Goal: Information Seeking & Learning: Find specific fact

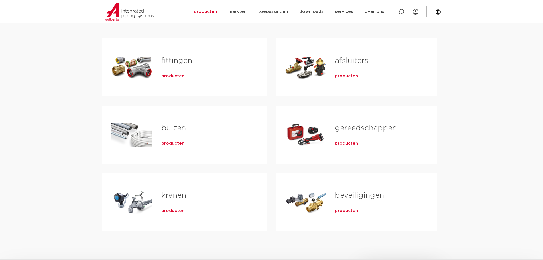
scroll to position [114, 0]
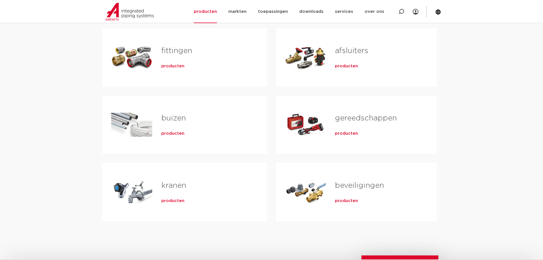
click at [351, 54] on link "afsluiters" at bounding box center [351, 50] width 33 height 7
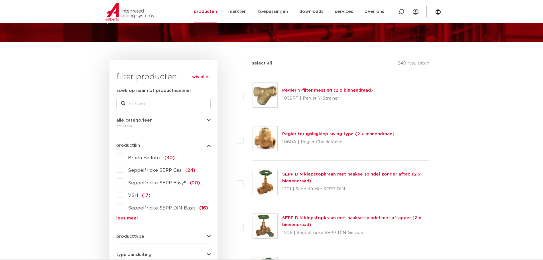
scroll to position [57, 0]
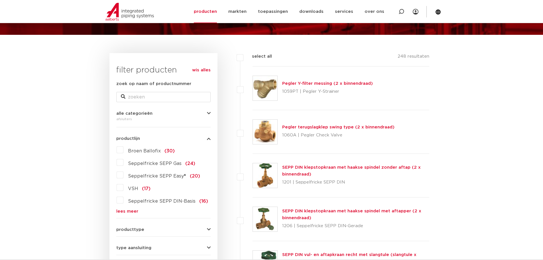
click at [123, 211] on link "lees meer" at bounding box center [163, 211] width 94 height 4
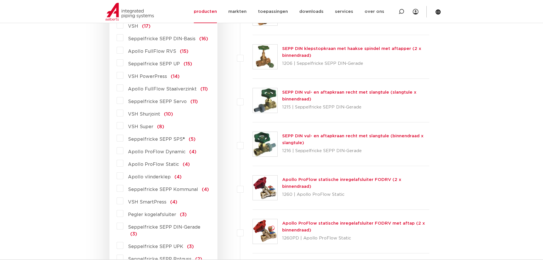
scroll to position [228, 0]
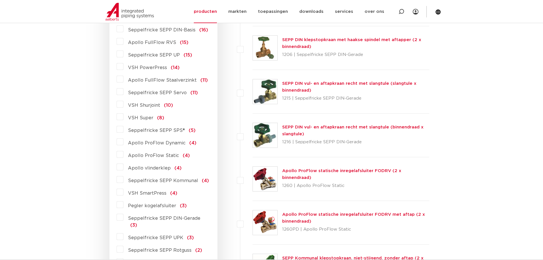
click at [124, 205] on label "Pegler kogelafsluiter (3)" at bounding box center [155, 204] width 63 height 9
click at [0, 0] on input "Pegler kogelafsluiter (3)" at bounding box center [0, 0] width 0 height 0
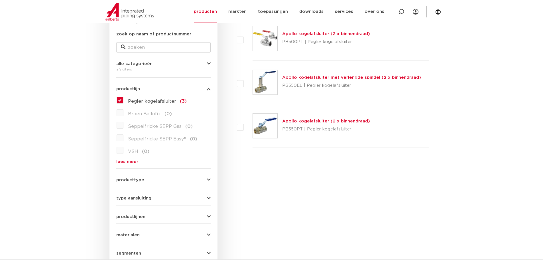
scroll to position [86, 0]
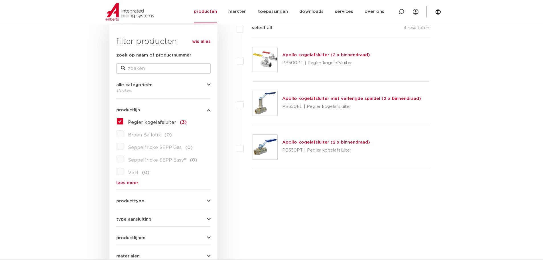
click at [345, 56] on link "Apollo kogelafsluiter (2 x binnendraad)" at bounding box center [326, 55] width 88 height 4
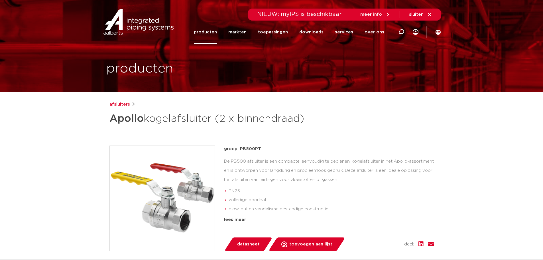
click at [399, 32] on icon at bounding box center [402, 32] width 6 height 6
type input "[PERSON_NAME]"
click button "Zoeken" at bounding box center [0, 0] width 0 height 0
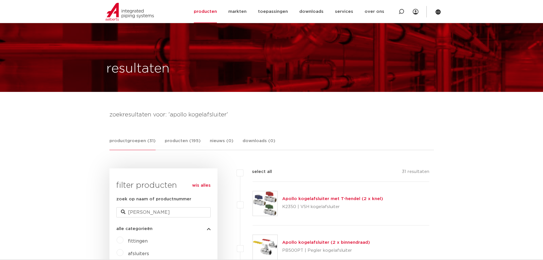
scroll to position [102, 0]
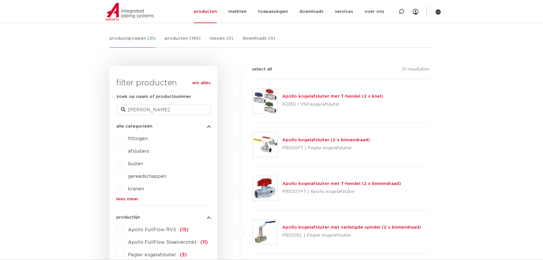
click at [304, 141] on link "Apollo kogelafsluiter (2 x binnendraad)" at bounding box center [326, 140] width 88 height 4
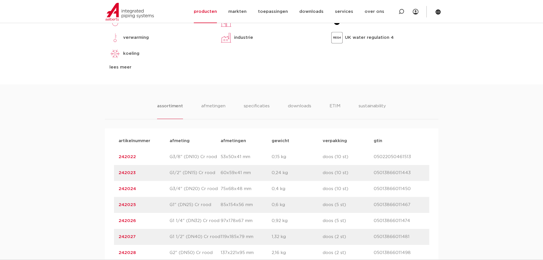
scroll to position [314, 0]
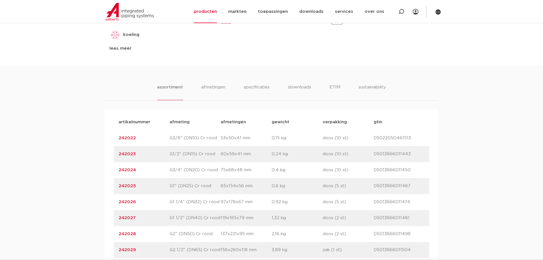
click at [130, 155] on link "242023" at bounding box center [127, 154] width 17 height 4
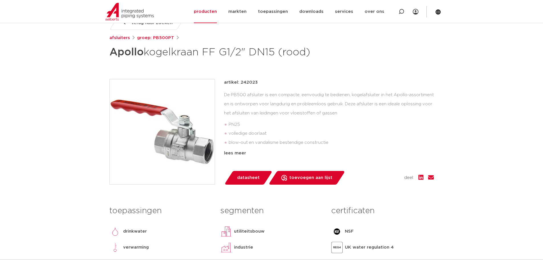
scroll to position [86, 0]
drag, startPoint x: 256, startPoint y: 83, endPoint x: 241, endPoint y: 84, distance: 14.6
click at [241, 84] on p "artikel: 242023" at bounding box center [241, 82] width 34 height 7
copy p "242023"
click at [297, 126] on li "PN25" at bounding box center [331, 124] width 205 height 9
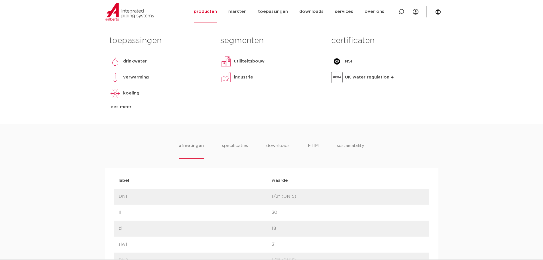
scroll to position [285, 0]
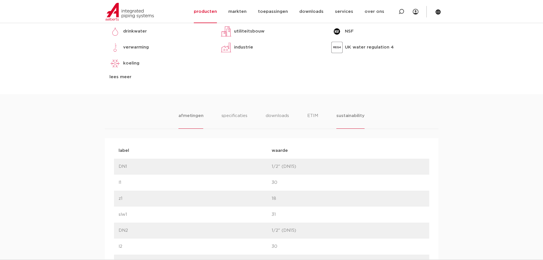
click at [349, 117] on li "sustainability" at bounding box center [351, 120] width 28 height 16
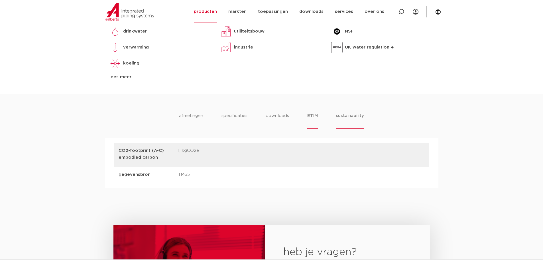
click at [314, 116] on li "ETIM" at bounding box center [313, 120] width 10 height 16
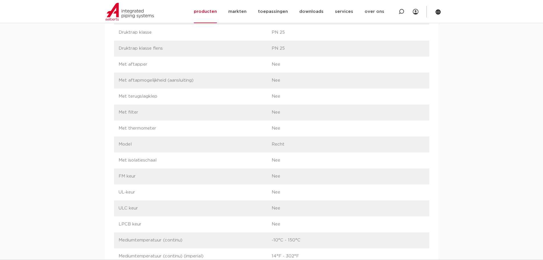
scroll to position [656, 0]
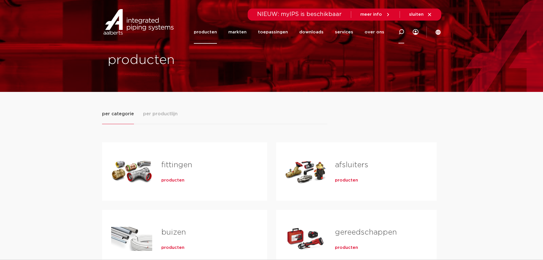
click at [401, 33] on icon at bounding box center [402, 32] width 6 height 6
type input "3010183"
click button "Zoeken" at bounding box center [0, 0] width 0 height 0
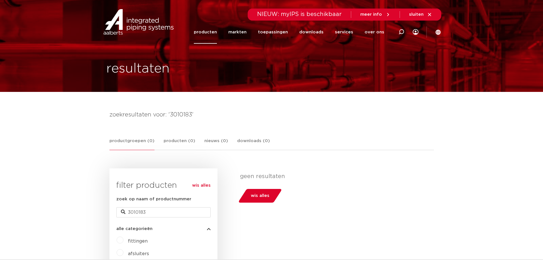
click at [213, 35] on link "producten" at bounding box center [205, 32] width 23 height 23
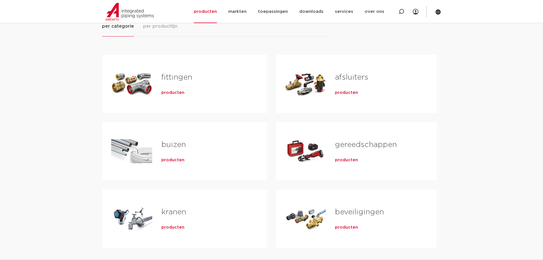
scroll to position [57, 0]
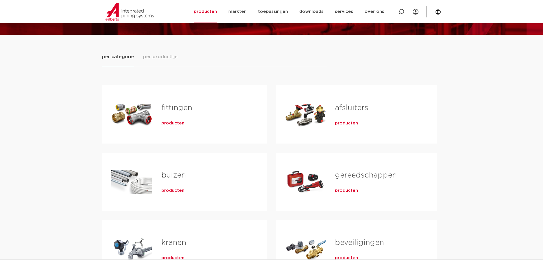
click at [352, 124] on span "producten" at bounding box center [346, 123] width 23 height 6
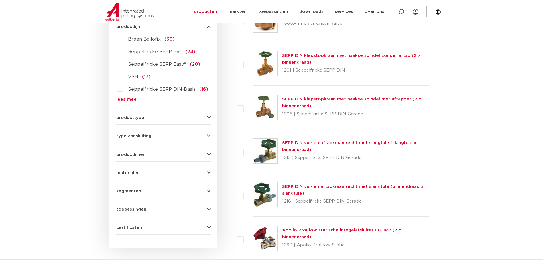
scroll to position [171, 0]
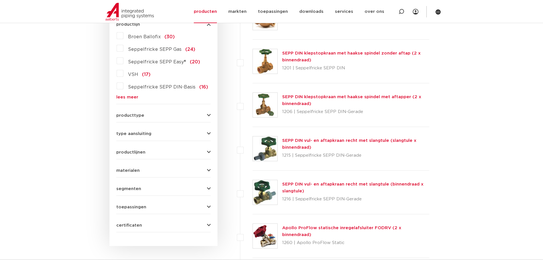
click at [211, 116] on icon "button" at bounding box center [209, 115] width 4 height 4
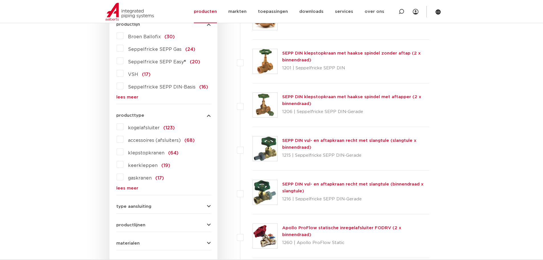
click at [124, 126] on label "kogelafsluiter (123)" at bounding box center [149, 126] width 51 height 9
click at [0, 0] on input "kogelafsluiter (123)" at bounding box center [0, 0] width 0 height 0
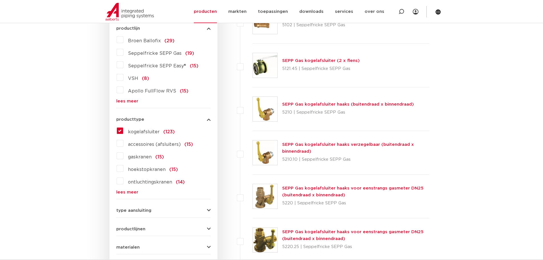
scroll to position [171, 0]
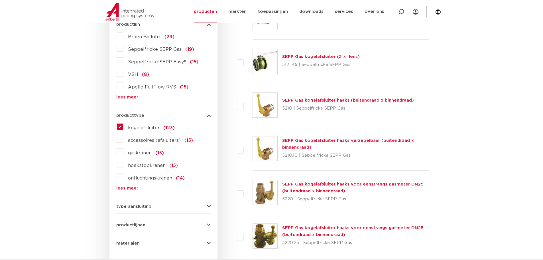
click at [208, 207] on icon "button" at bounding box center [209, 206] width 4 height 4
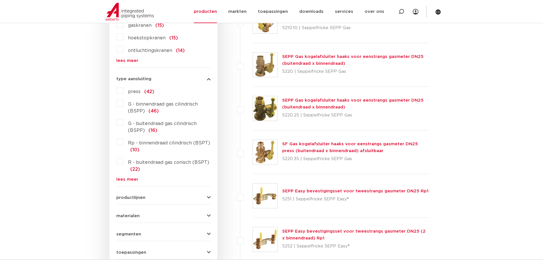
scroll to position [314, 0]
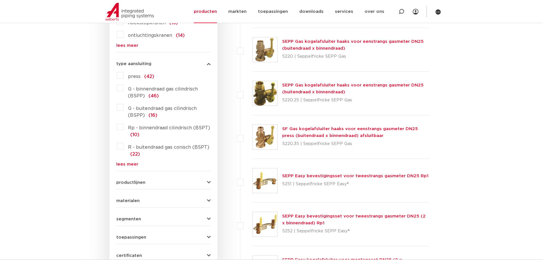
click at [210, 183] on icon "button" at bounding box center [209, 182] width 4 height 4
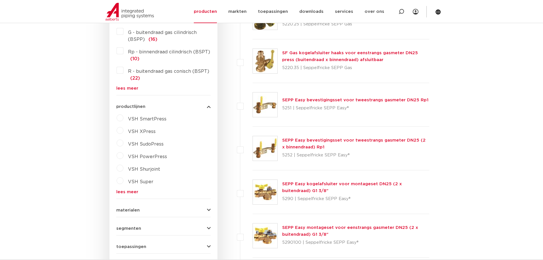
scroll to position [399, 0]
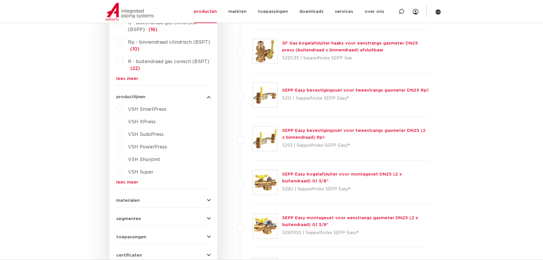
click at [124, 172] on label "VSH Super" at bounding box center [139, 170] width 30 height 9
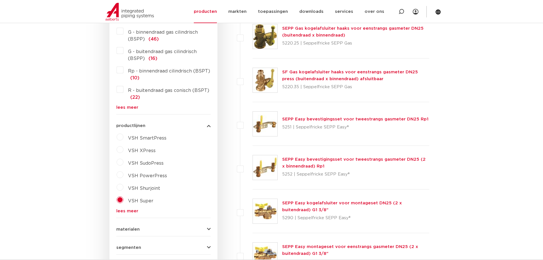
scroll to position [371, 0]
click at [124, 199] on label "VSH Super" at bounding box center [139, 199] width 30 height 9
click at [124, 200] on label "VSH Super" at bounding box center [139, 199] width 30 height 9
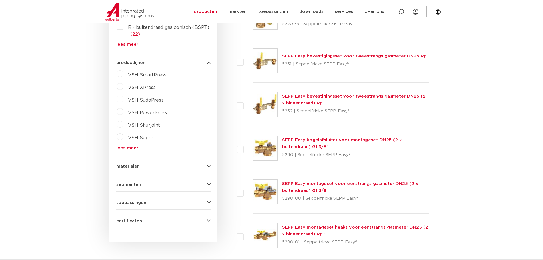
scroll to position [456, 0]
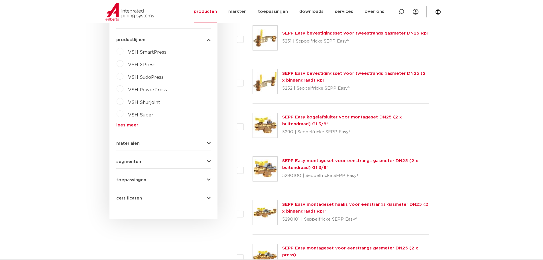
click at [209, 143] on icon "button" at bounding box center [209, 143] width 4 height 4
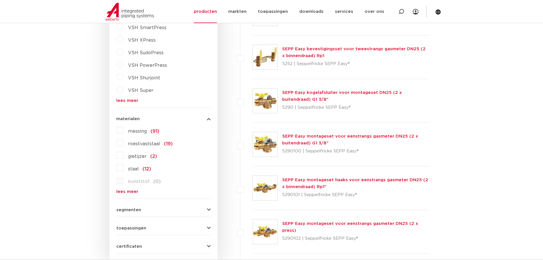
scroll to position [513, 0]
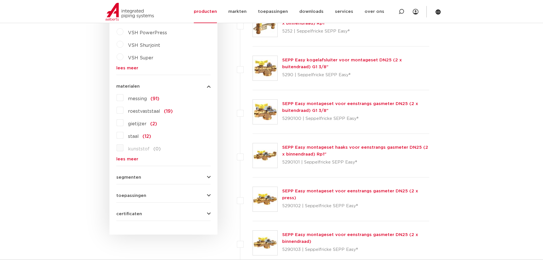
click at [206, 178] on button "segmenten" at bounding box center [163, 177] width 94 height 4
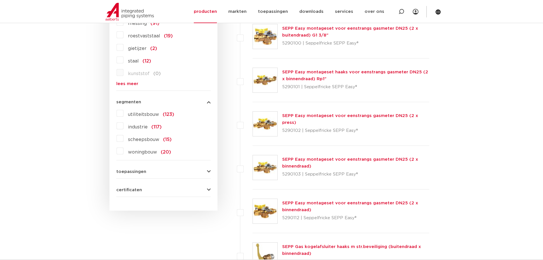
scroll to position [599, 0]
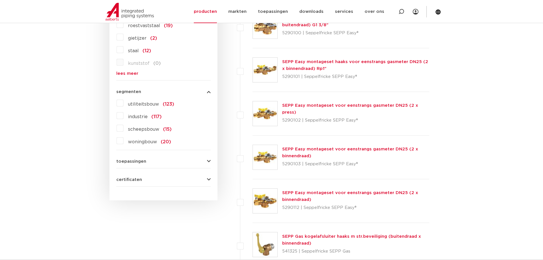
click at [208, 162] on icon "button" at bounding box center [209, 161] width 4 height 4
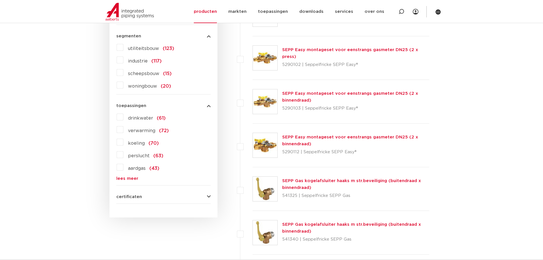
scroll to position [656, 0]
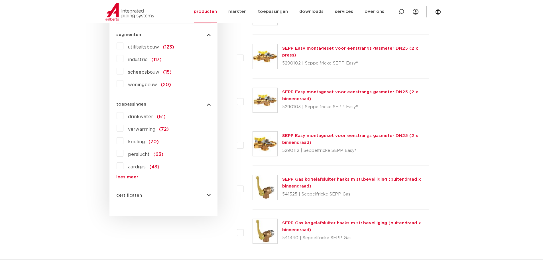
click at [208, 195] on icon "button" at bounding box center [209, 195] width 4 height 4
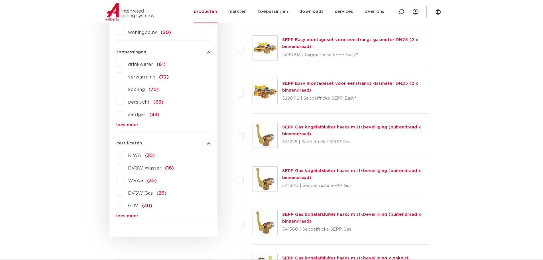
scroll to position [713, 0]
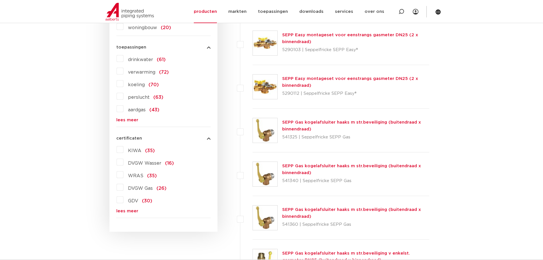
click at [124, 151] on label "KIWA (35)" at bounding box center [139, 149] width 31 height 9
click at [0, 0] on input "KIWA (35)" at bounding box center [0, 0] width 0 height 0
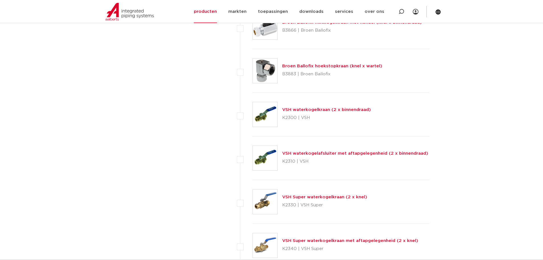
scroll to position [1284, 0]
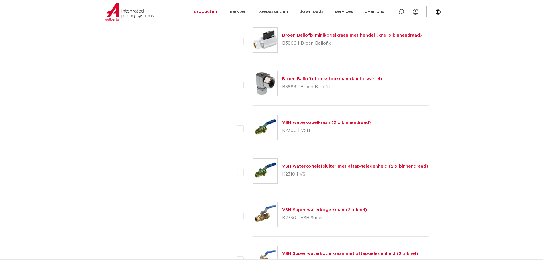
click at [333, 123] on link "VSH waterkogelkraan (2 x binnendraad)" at bounding box center [326, 122] width 89 height 4
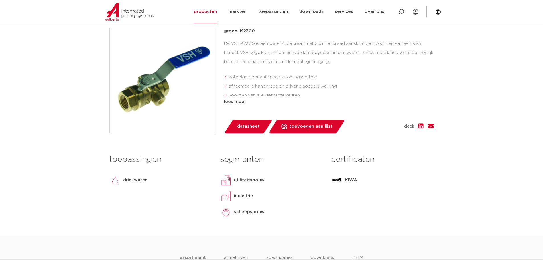
scroll to position [114, 0]
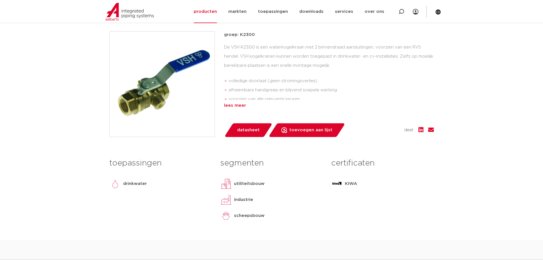
click at [238, 105] on div "lees meer" at bounding box center [329, 105] width 210 height 7
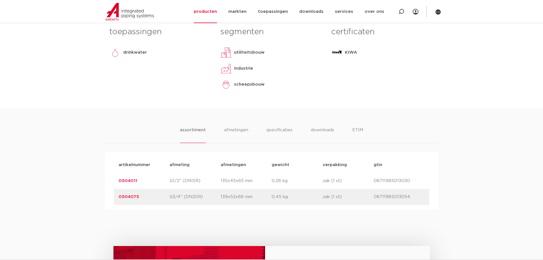
scroll to position [314, 0]
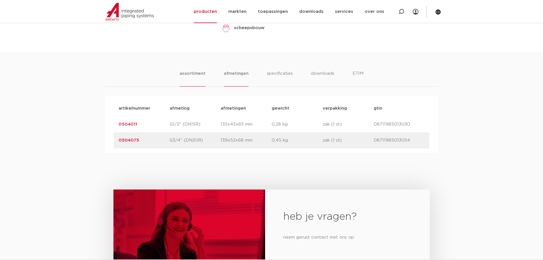
click at [233, 82] on li "afmetingen" at bounding box center [236, 78] width 25 height 16
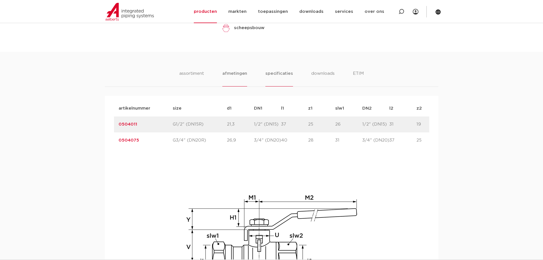
click at [272, 79] on li "specificaties" at bounding box center [279, 78] width 27 height 16
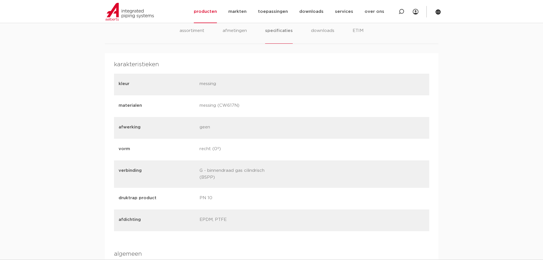
scroll to position [342, 0]
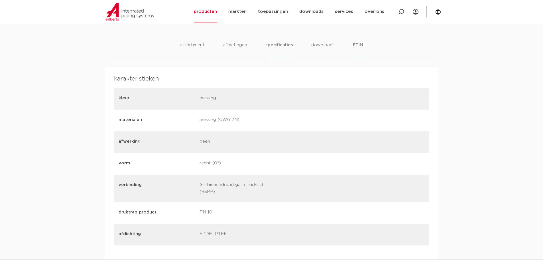
click at [359, 44] on li "ETIM" at bounding box center [358, 50] width 10 height 16
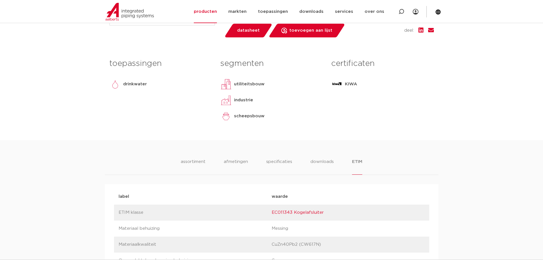
scroll to position [228, 0]
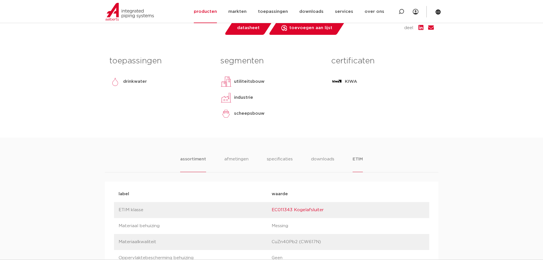
click at [191, 163] on li "assortiment" at bounding box center [193, 164] width 26 height 16
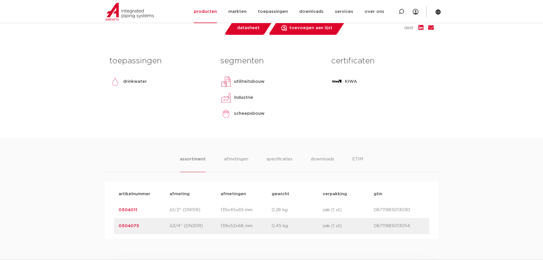
click at [129, 209] on link "0504011" at bounding box center [128, 210] width 19 height 4
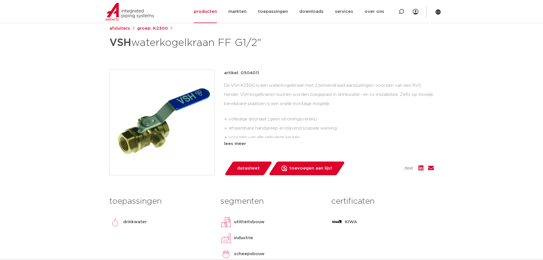
scroll to position [57, 0]
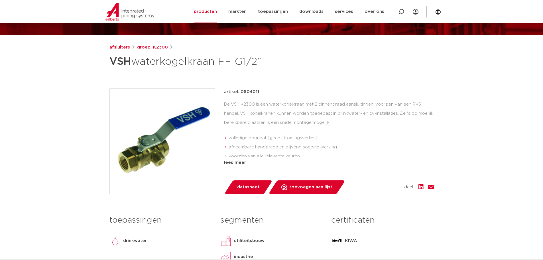
drag, startPoint x: 257, startPoint y: 91, endPoint x: 254, endPoint y: 91, distance: 3.4
click at [254, 91] on p "artikel: 0504011" at bounding box center [241, 91] width 35 height 7
click at [262, 92] on div "artikel: 0504011" at bounding box center [329, 91] width 210 height 7
drag, startPoint x: 260, startPoint y: 92, endPoint x: 241, endPoint y: 93, distance: 18.6
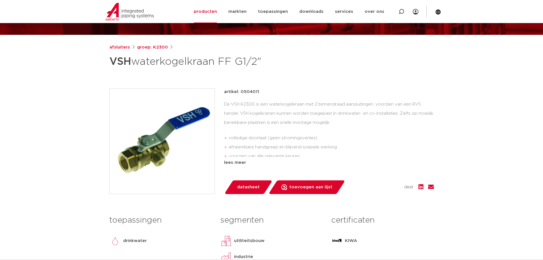
click at [241, 93] on div "artikel: 0504011" at bounding box center [329, 91] width 210 height 7
copy p "0504011"
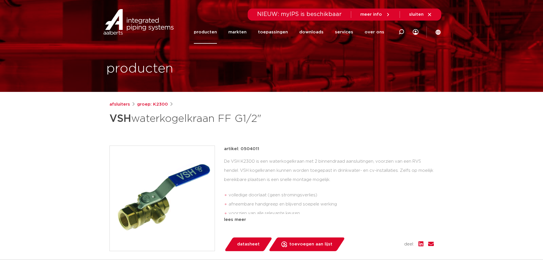
click at [270, 148] on div "artikel: 0504011" at bounding box center [329, 148] width 210 height 7
drag, startPoint x: 267, startPoint y: 116, endPoint x: 259, endPoint y: 118, distance: 8.4
click at [259, 118] on h1 "VSH waterkogelkraan FF G1/2"" at bounding box center [217, 118] width 214 height 17
copy h1 """
drag, startPoint x: 257, startPoint y: 148, endPoint x: 255, endPoint y: 151, distance: 3.5
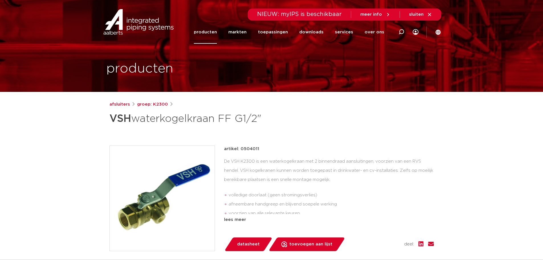
click at [244, 149] on p "artikel: 0504011" at bounding box center [241, 148] width 35 height 7
drag, startPoint x: 260, startPoint y: 147, endPoint x: 241, endPoint y: 149, distance: 19.4
click at [241, 149] on div "artikel: 0504011" at bounding box center [329, 148] width 210 height 7
copy p "0504011"
